Goal: Information Seeking & Learning: Understand process/instructions

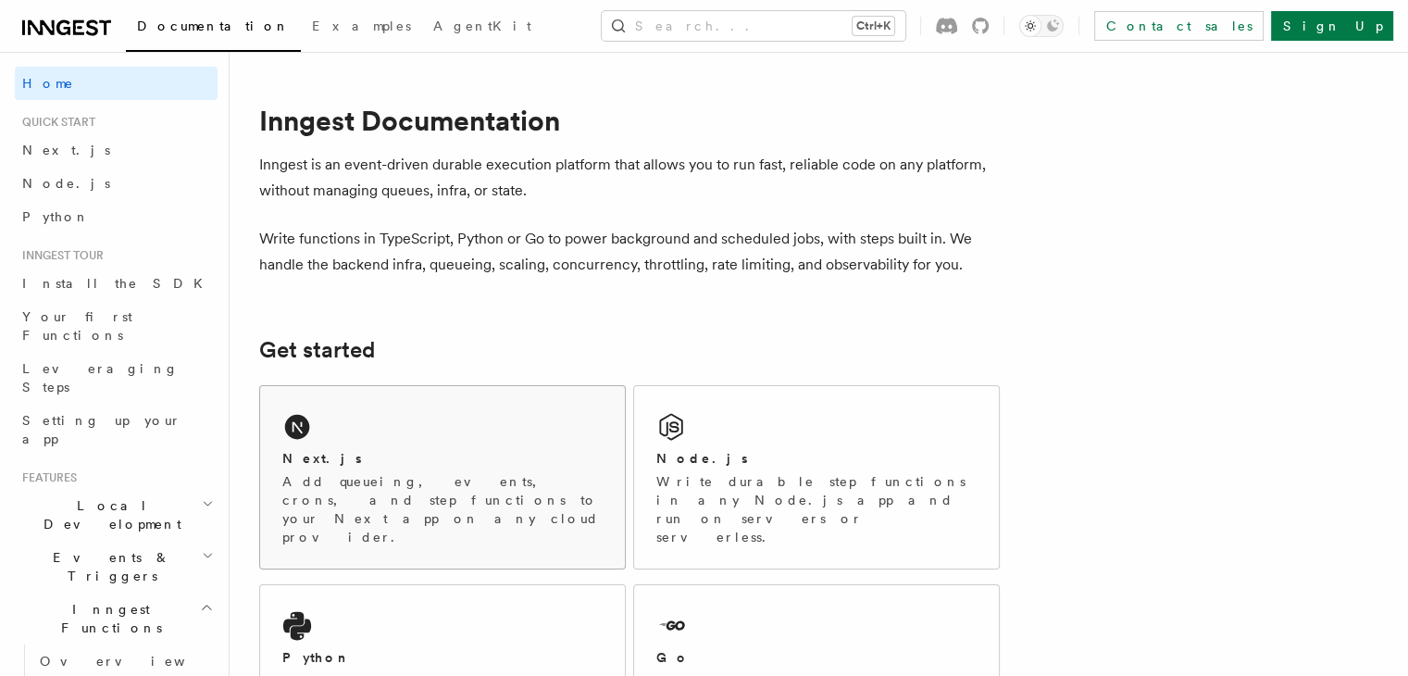
click at [437, 450] on div "Next.js" at bounding box center [442, 458] width 320 height 19
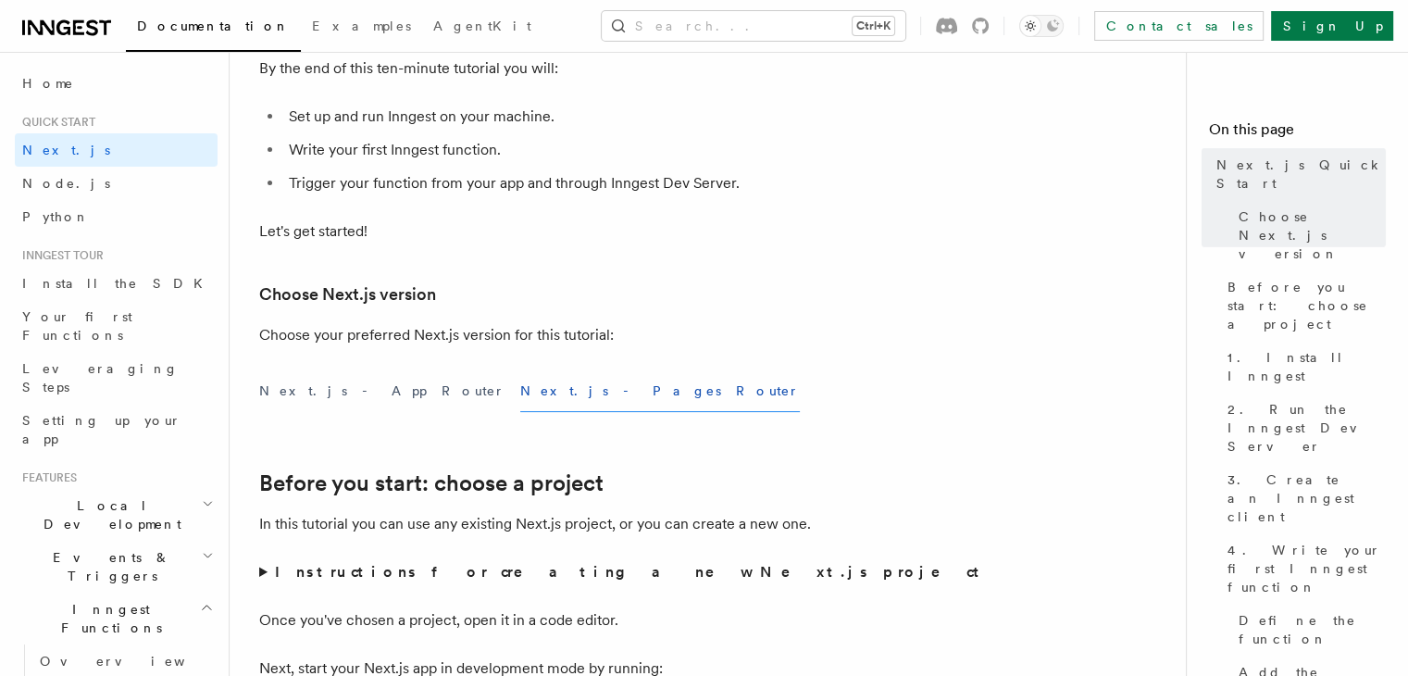
scroll to position [246, 0]
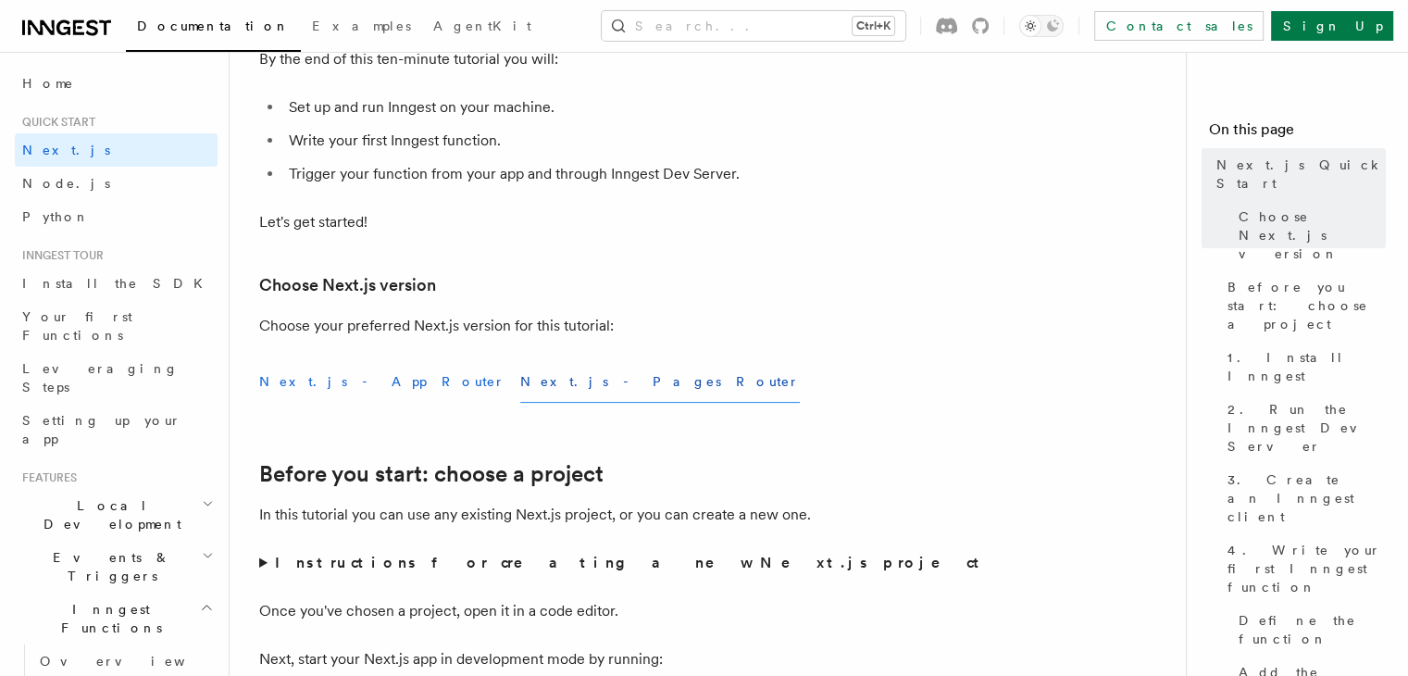
click at [320, 384] on button "Next.js - App Router" at bounding box center [382, 382] width 246 height 42
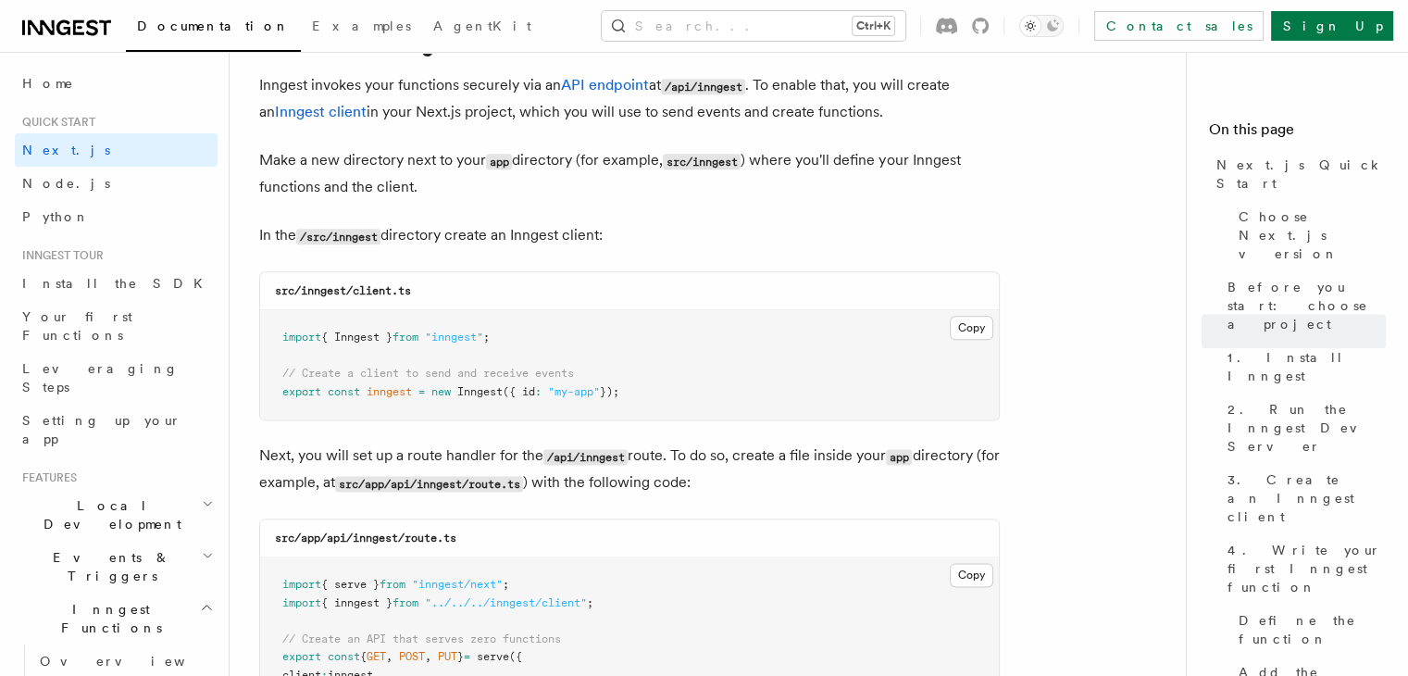
scroll to position [2159, 0]
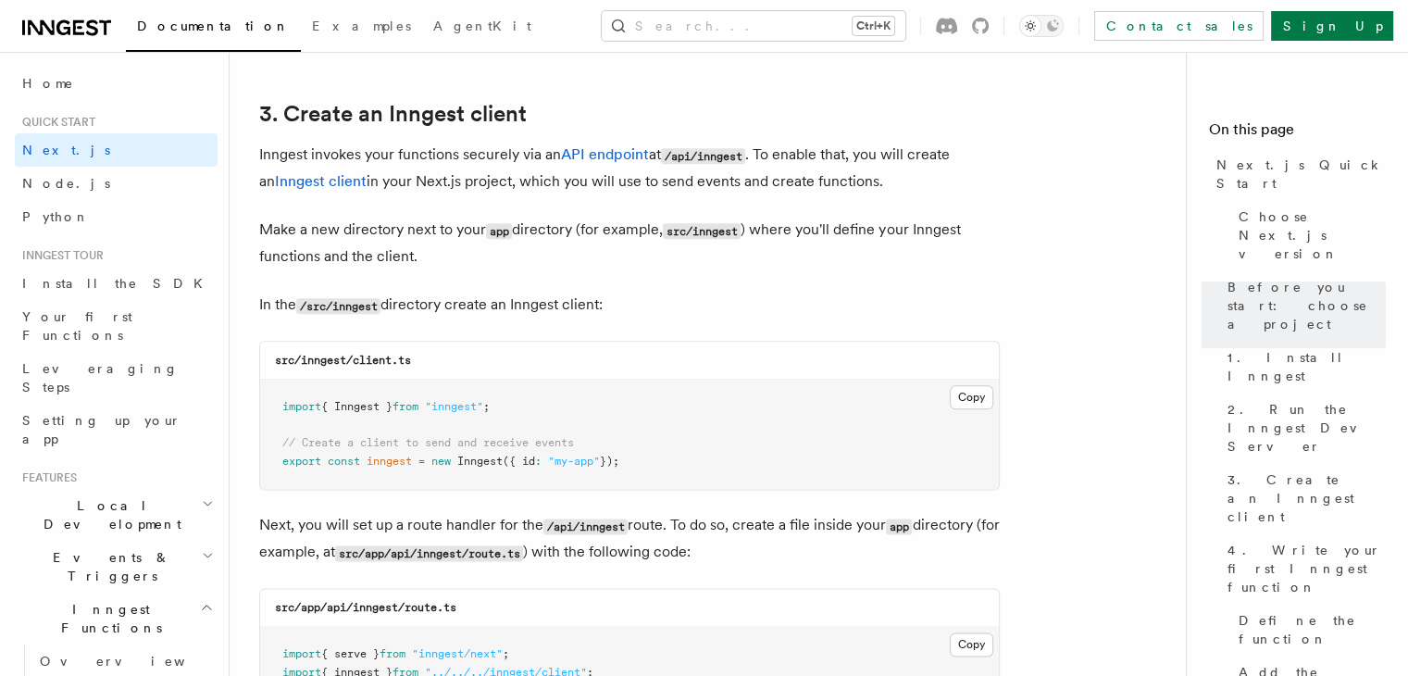
drag, startPoint x: 646, startPoint y: 460, endPoint x: 248, endPoint y: 408, distance: 401.4
click at [974, 401] on button "Copy Copied" at bounding box center [972, 397] width 44 height 24
click at [800, 436] on pre "import { Inngest } from "inngest" ; // Create a client to send and receive even…" at bounding box center [629, 433] width 739 height 109
